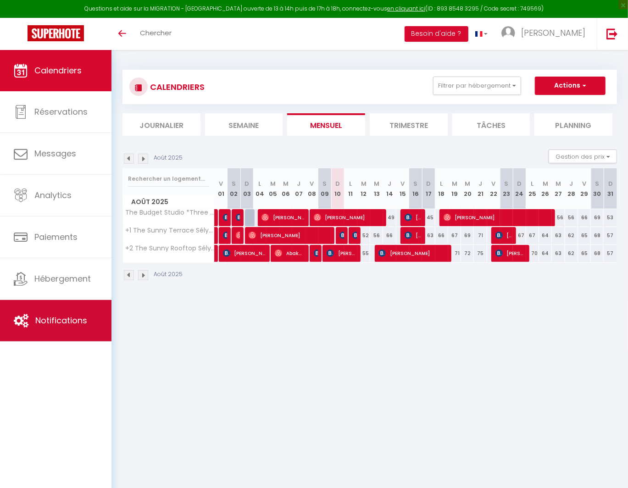
click at [49, 322] on span "Notifications" at bounding box center [61, 320] width 52 height 11
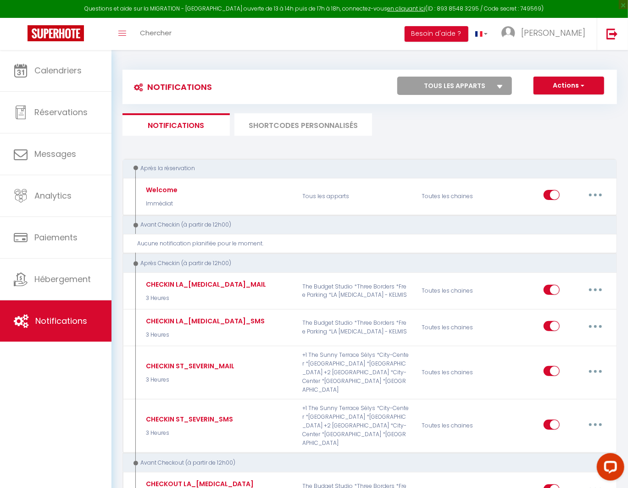
click at [260, 117] on li "SHORTCODES PERSONNALISÉS" at bounding box center [303, 124] width 138 height 22
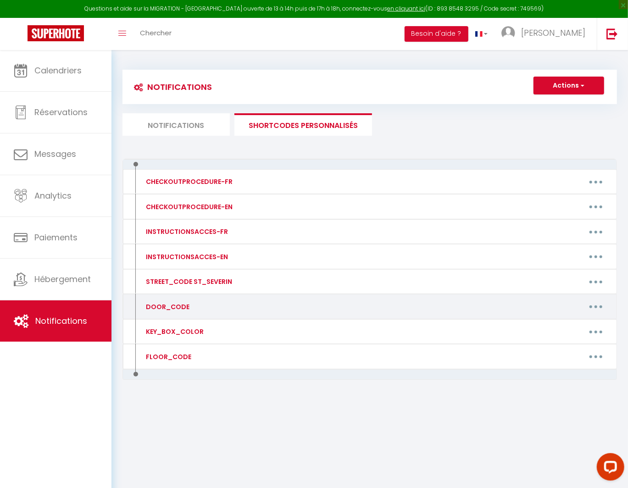
click at [180, 304] on div "DOOR_CODE" at bounding box center [167, 307] width 46 height 10
click at [595, 306] on icon "button" at bounding box center [595, 306] width 3 height 3
click at [563, 324] on link "Editer" at bounding box center [572, 328] width 68 height 16
type input "DOOR_CODE"
type textarea ":"
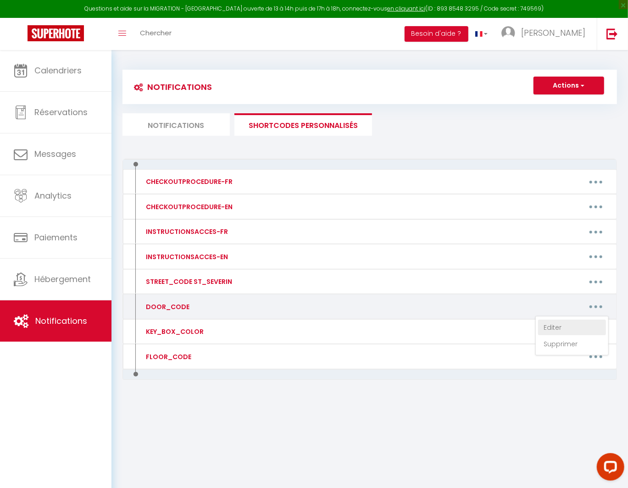
type textarea "4770"
type textarea "4412"
type textarea "3442"
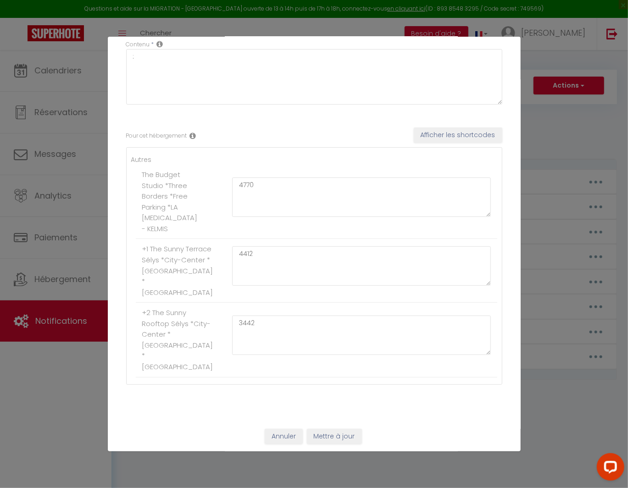
scroll to position [85, 0]
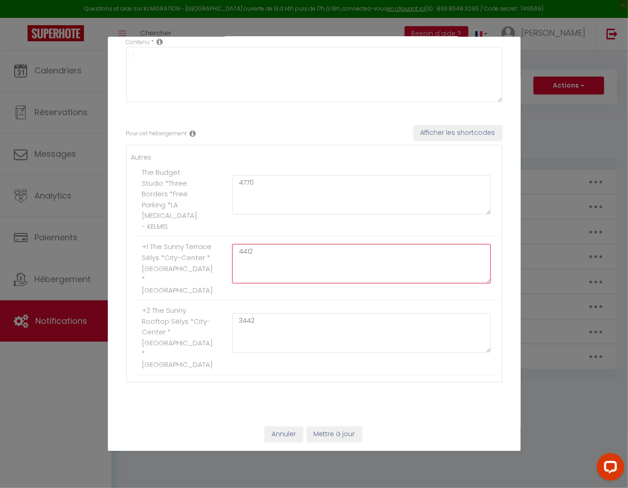
drag, startPoint x: 275, startPoint y: 257, endPoint x: 148, endPoint y: 226, distance: 130.4
click at [148, 226] on ul "Autres The Budget Studio *Three Borders *Free Parking *LA [MEDICAL_DATA] - KELM…" at bounding box center [314, 263] width 366 height 223
type textarea "7402"
click at [349, 436] on button "Mettre à jour" at bounding box center [334, 434] width 55 height 16
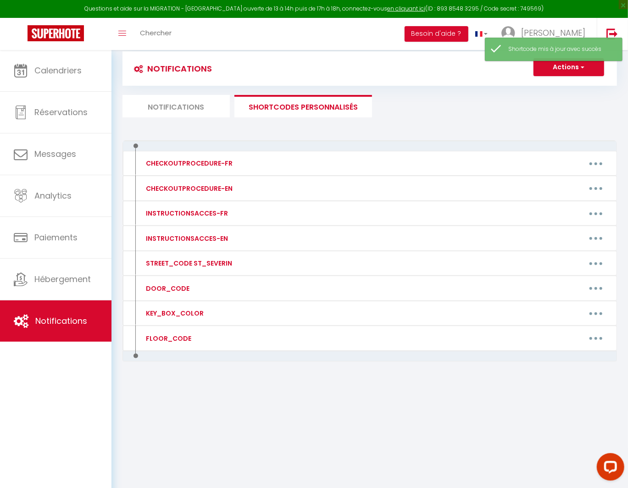
scroll to position [50, 0]
